Goal: Use online tool/utility: Utilize a website feature to perform a specific function

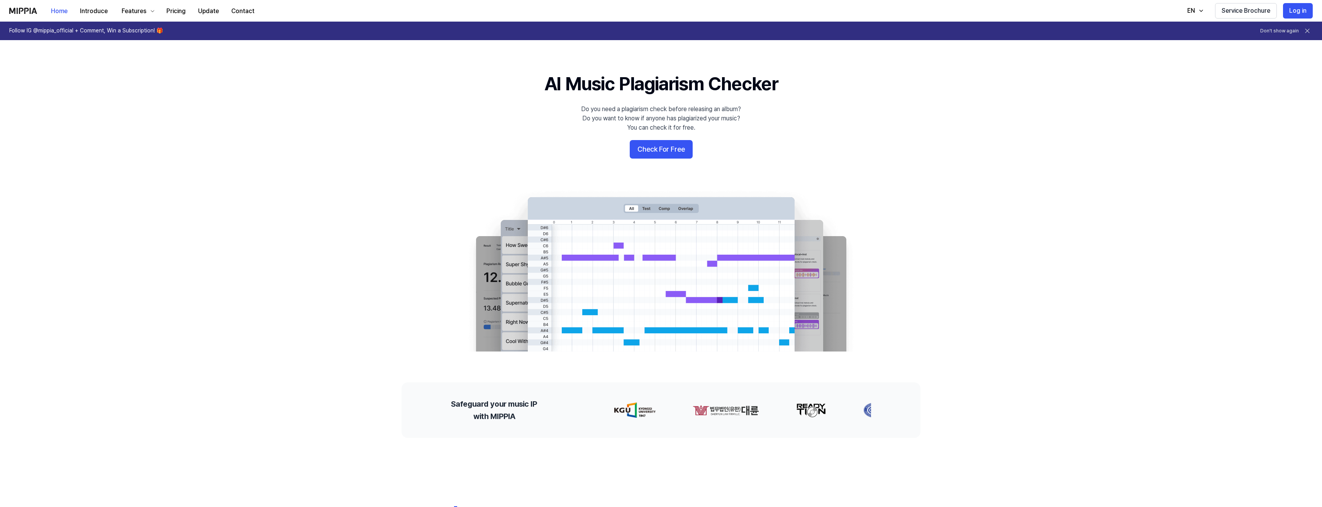
drag, startPoint x: 106, startPoint y: 232, endPoint x: 103, endPoint y: 230, distance: 4.2
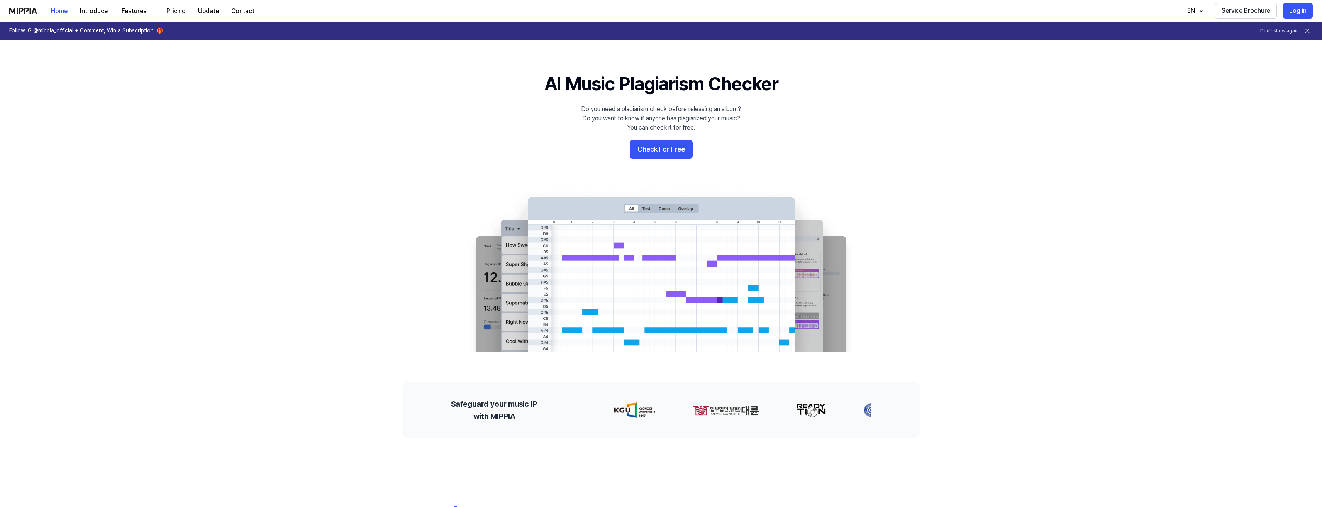
drag, startPoint x: 228, startPoint y: 112, endPoint x: 221, endPoint y: 99, distance: 14.7
drag, startPoint x: 297, startPoint y: 258, endPoint x: 301, endPoint y: 252, distance: 6.9
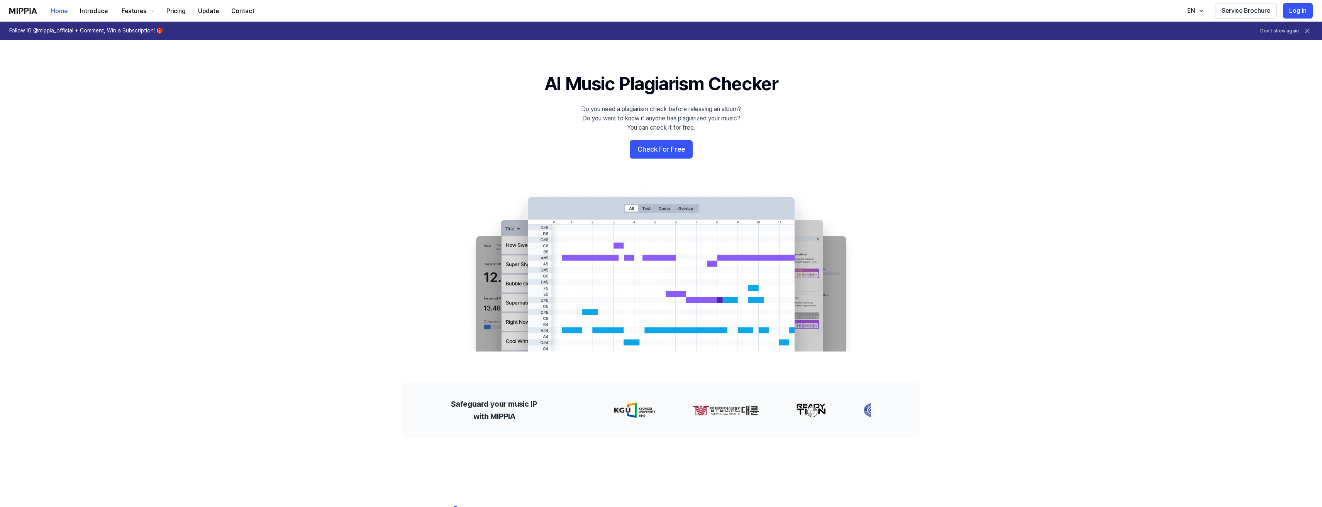
click at [662, 151] on button "Check For Free" at bounding box center [661, 149] width 63 height 19
